Goal: Information Seeking & Learning: Learn about a topic

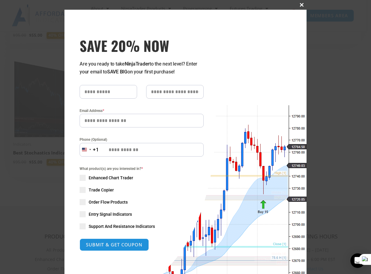
click at [300, 5] on span at bounding box center [302, 5] width 10 height 4
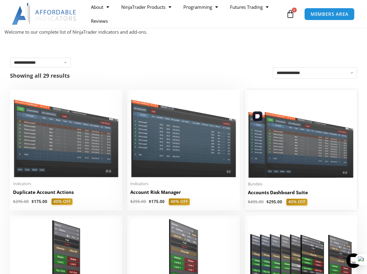
scroll to position [91, 0]
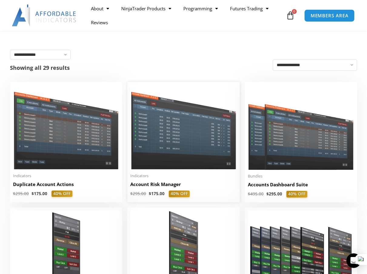
click at [158, 184] on h2 "Account Risk Manager" at bounding box center [183, 184] width 106 height 6
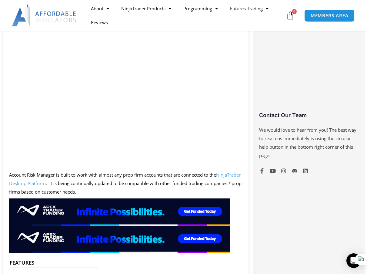
scroll to position [364, 0]
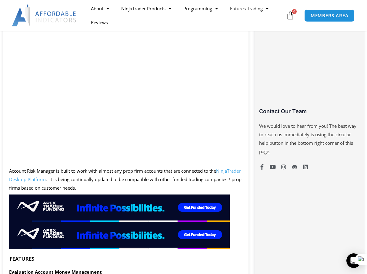
drag, startPoint x: 158, startPoint y: 169, endPoint x: 165, endPoint y: 163, distance: 9.7
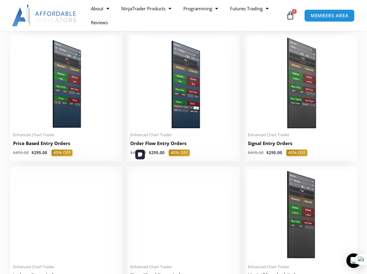
scroll to position [530, 0]
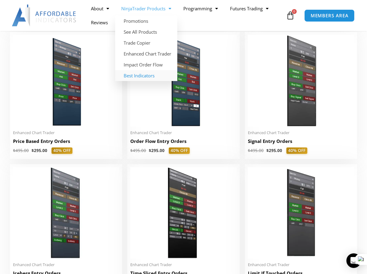
click at [145, 77] on link "Best Indicators" at bounding box center [146, 75] width 62 height 11
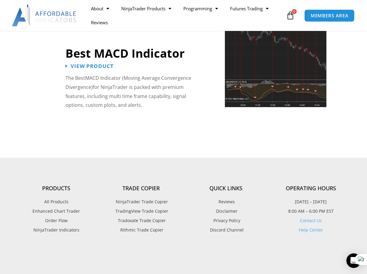
scroll to position [1424, 0]
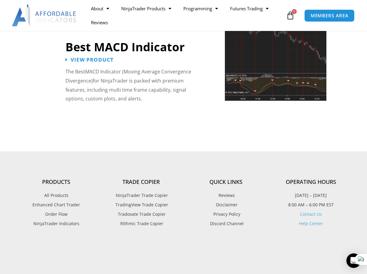
click at [157, 191] on span "NinjaTrader Trade Copier" at bounding box center [141, 195] width 54 height 8
